Goal: Find specific page/section: Find specific page/section

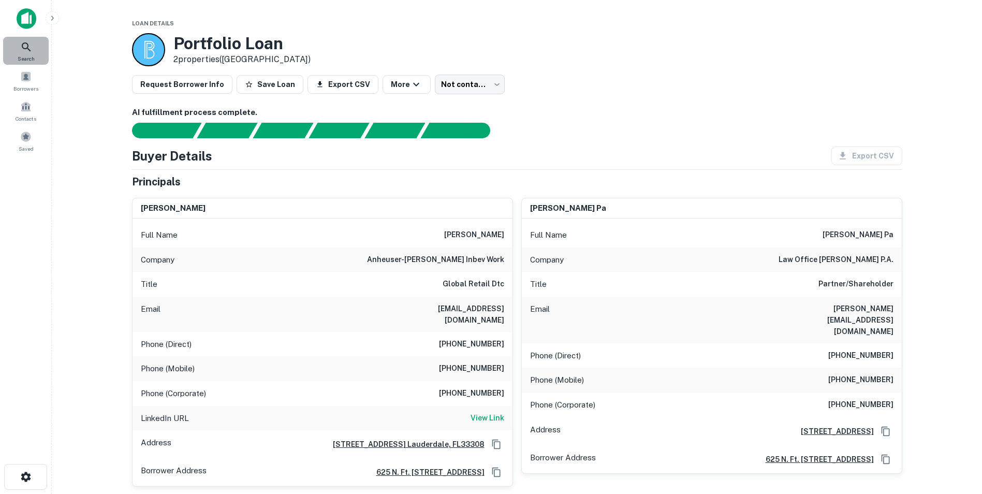
click at [24, 52] on icon at bounding box center [26, 47] width 12 height 12
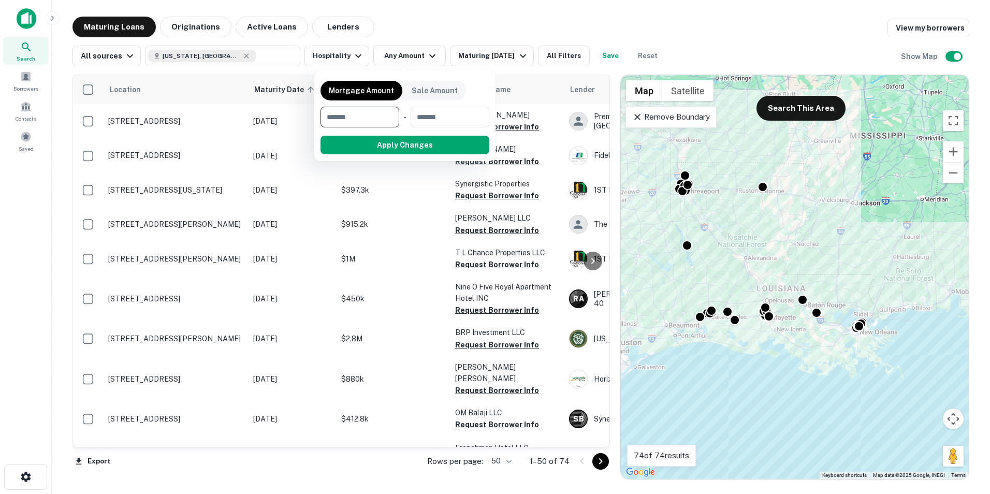
click at [371, 121] on input "number" at bounding box center [356, 117] width 71 height 21
type input "*******"
click at [426, 148] on button "Apply Changes" at bounding box center [424, 145] width 132 height 19
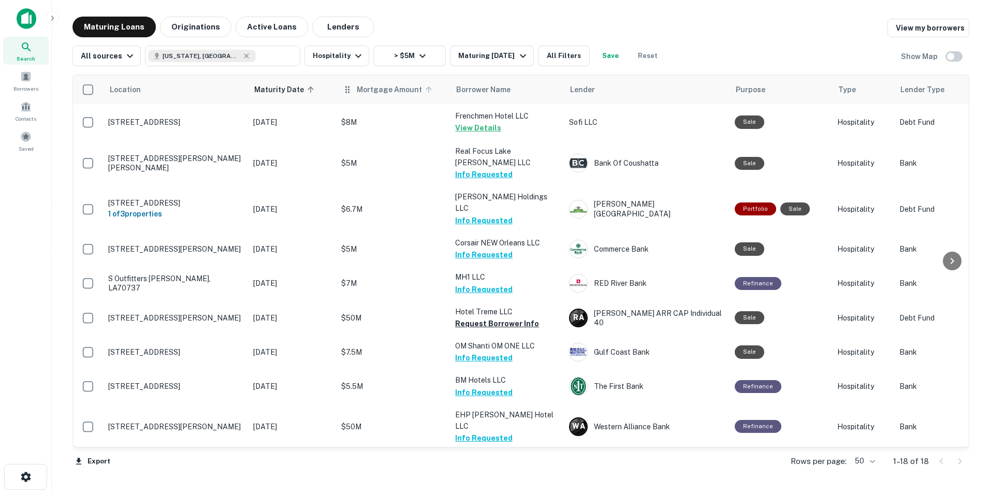
click at [367, 91] on span "Mortgage Amount" at bounding box center [396, 89] width 79 height 12
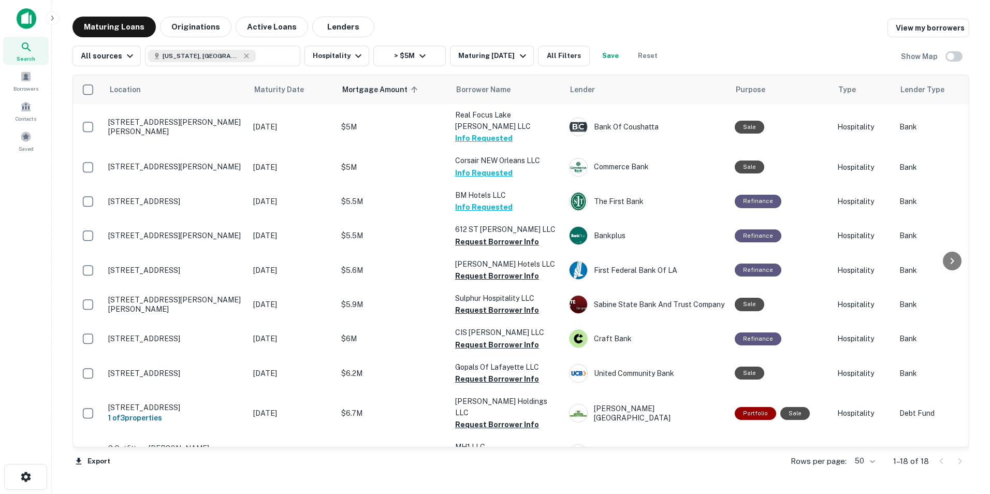
click at [367, 91] on span "Mortgage Amount sorted ascending" at bounding box center [381, 89] width 79 height 12
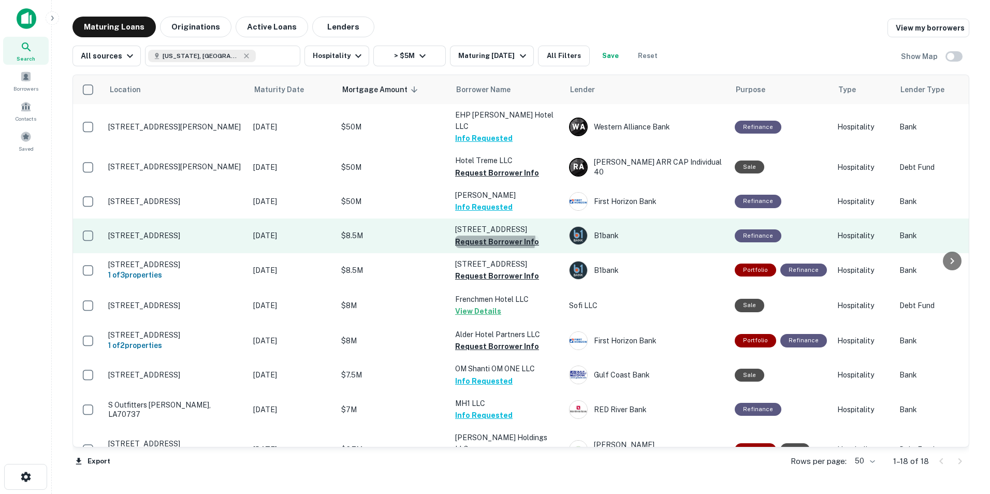
click at [495, 236] on button "Request Borrower Info" at bounding box center [497, 242] width 84 height 12
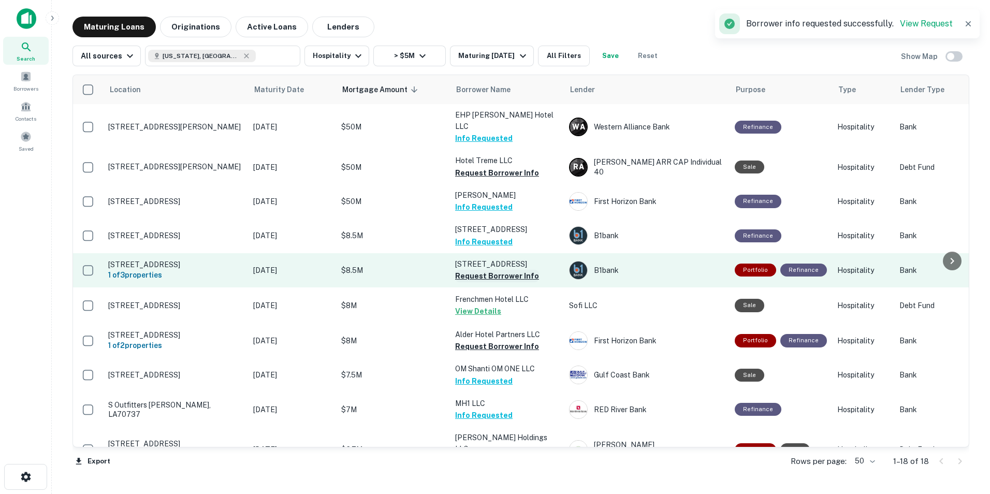
click at [491, 270] on button "Request Borrower Info" at bounding box center [497, 276] width 84 height 12
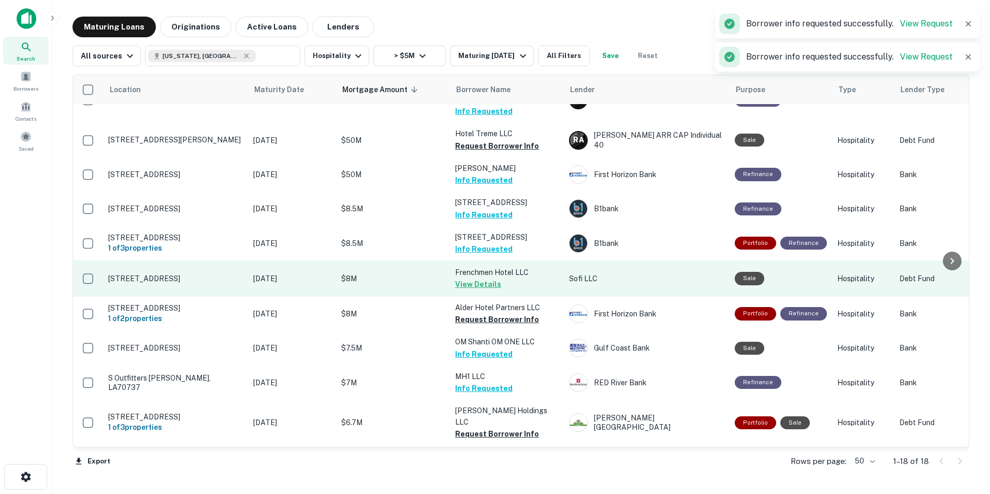
scroll to position [27, 0]
click at [501, 313] on button "Request Borrower Info" at bounding box center [497, 319] width 84 height 12
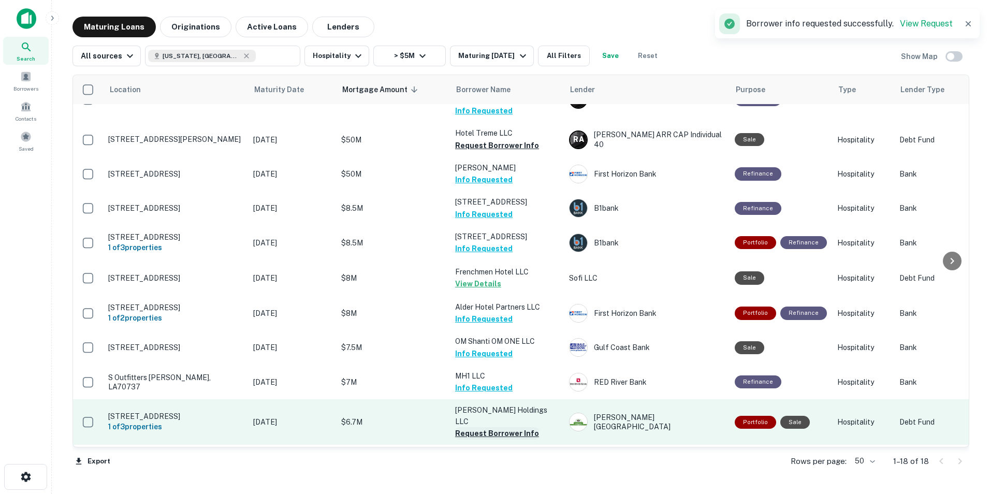
click at [491, 427] on button "Request Borrower Info" at bounding box center [497, 433] width 84 height 12
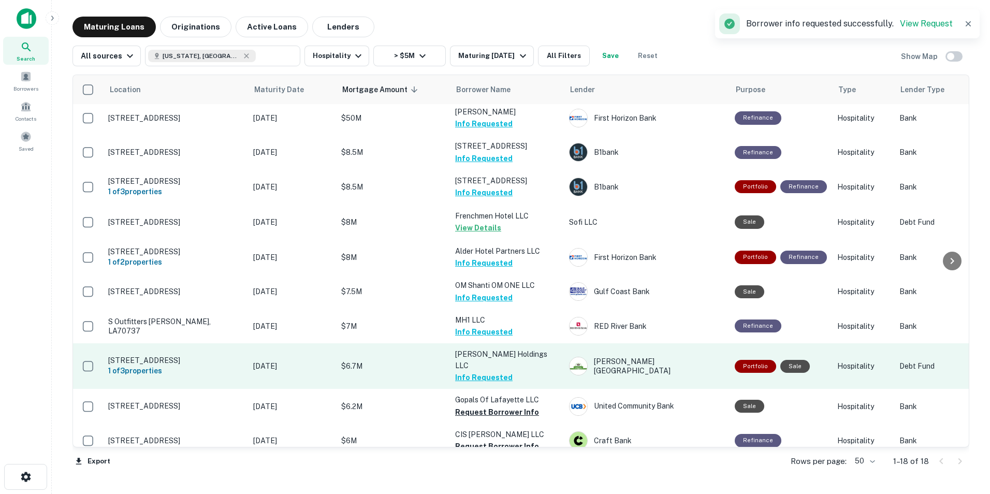
scroll to position [83, 0]
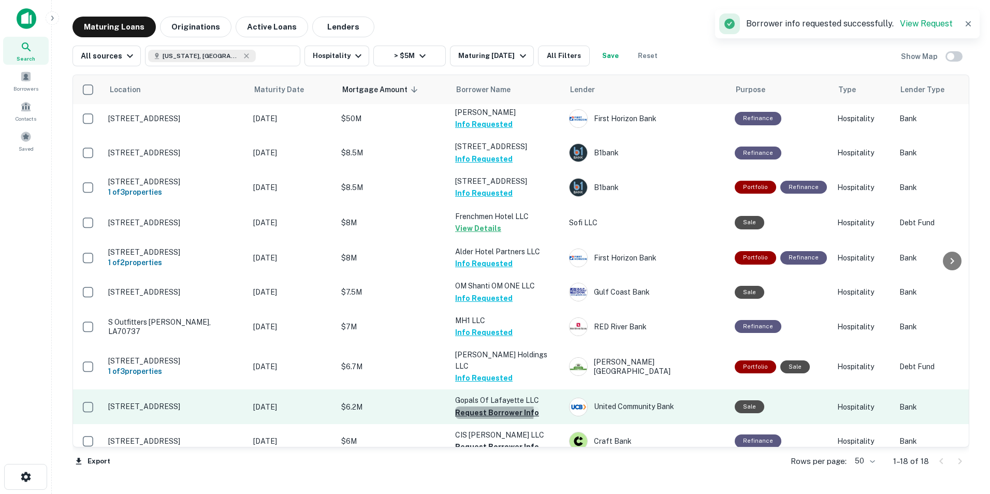
click at [489, 407] on button "Request Borrower Info" at bounding box center [497, 413] width 84 height 12
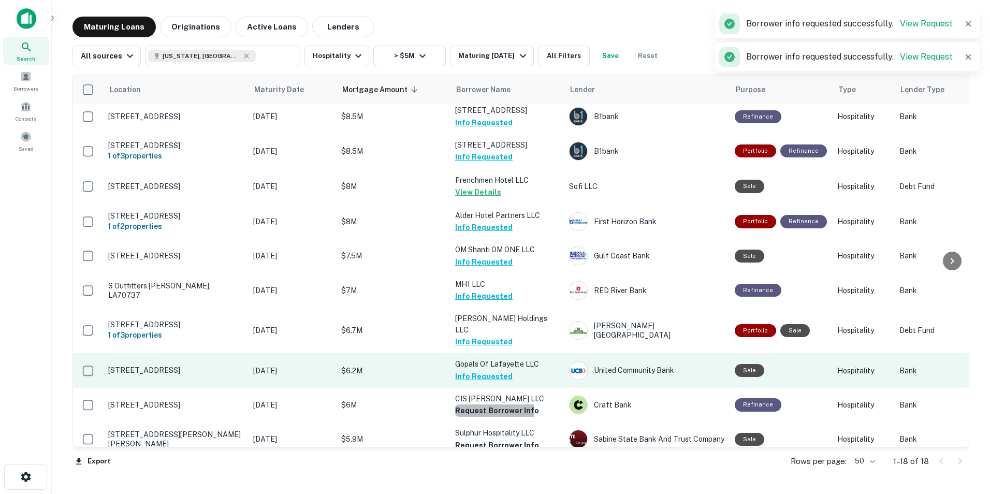
click at [489, 404] on button "Request Borrower Info" at bounding box center [497, 410] width 84 height 12
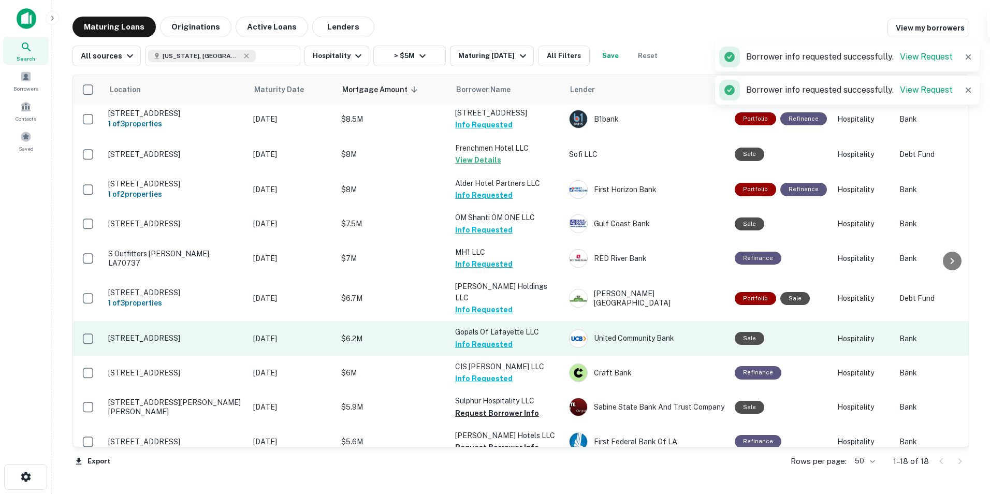
scroll to position [151, 0]
click at [489, 408] on button "Request Borrower Info" at bounding box center [497, 414] width 84 height 12
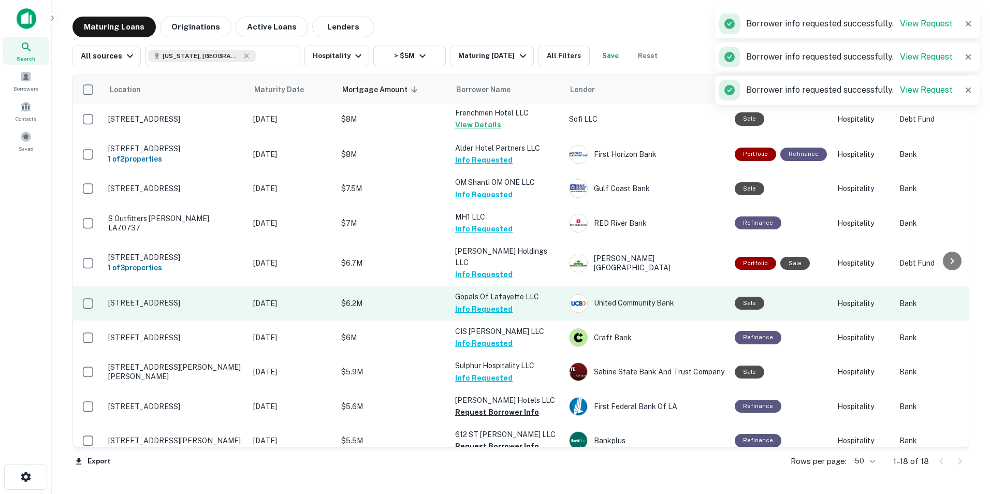
scroll to position [186, 0]
click at [489, 407] on button "Request Borrower Info" at bounding box center [497, 413] width 84 height 12
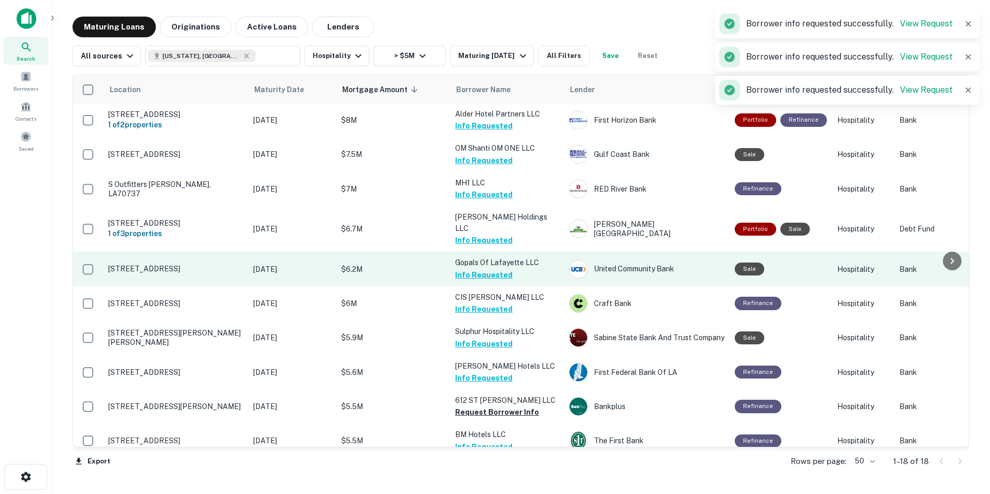
scroll to position [221, 0]
click at [489, 405] on button "Request Borrower Info" at bounding box center [497, 411] width 84 height 12
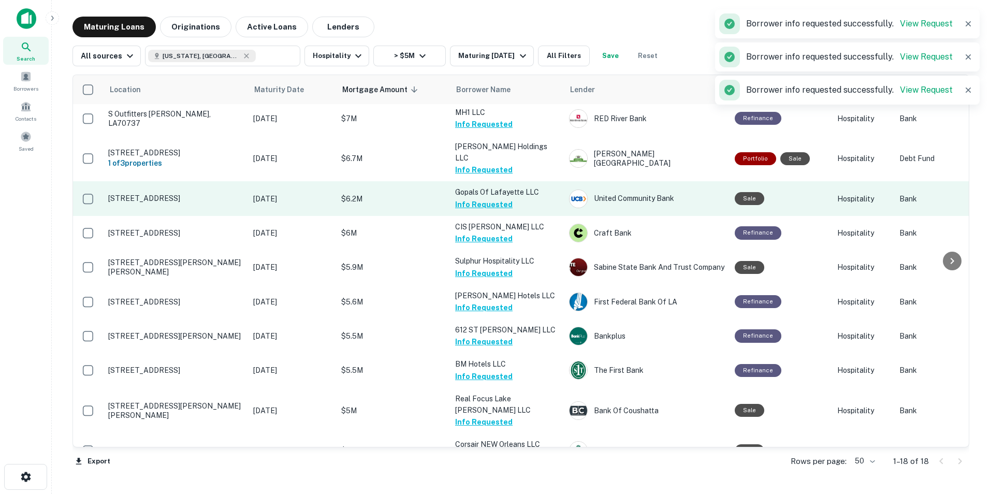
scroll to position [292, 0]
